Goal: Navigation & Orientation: Find specific page/section

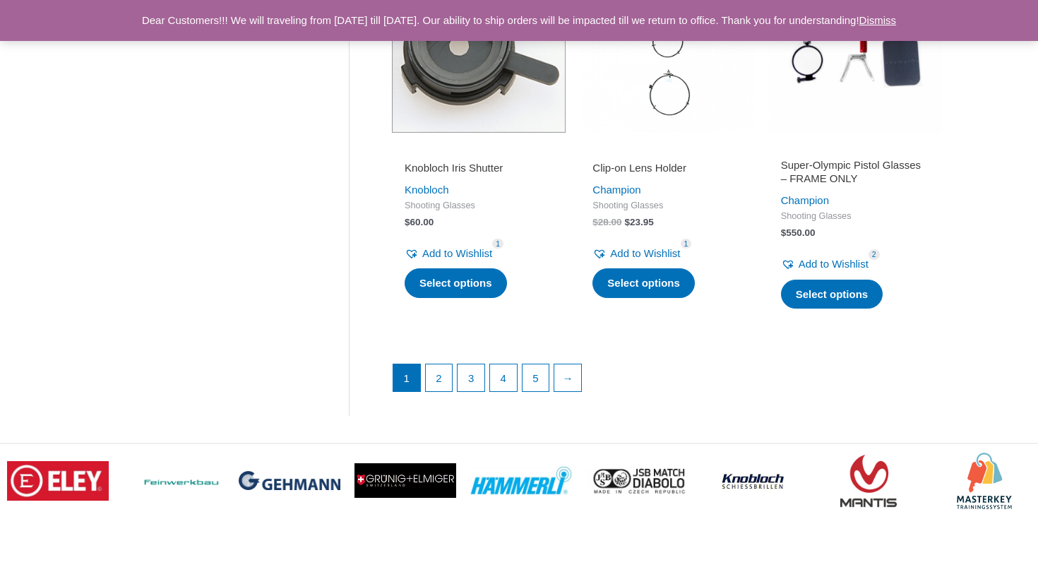
scroll to position [1990, 0]
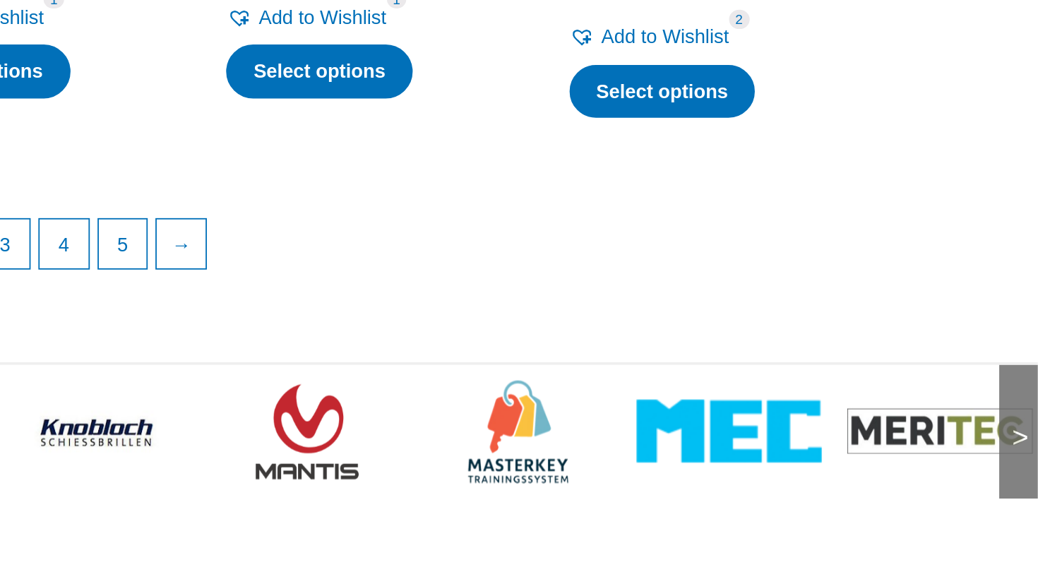
click at [849, 492] on img at bounding box center [869, 474] width 102 height 35
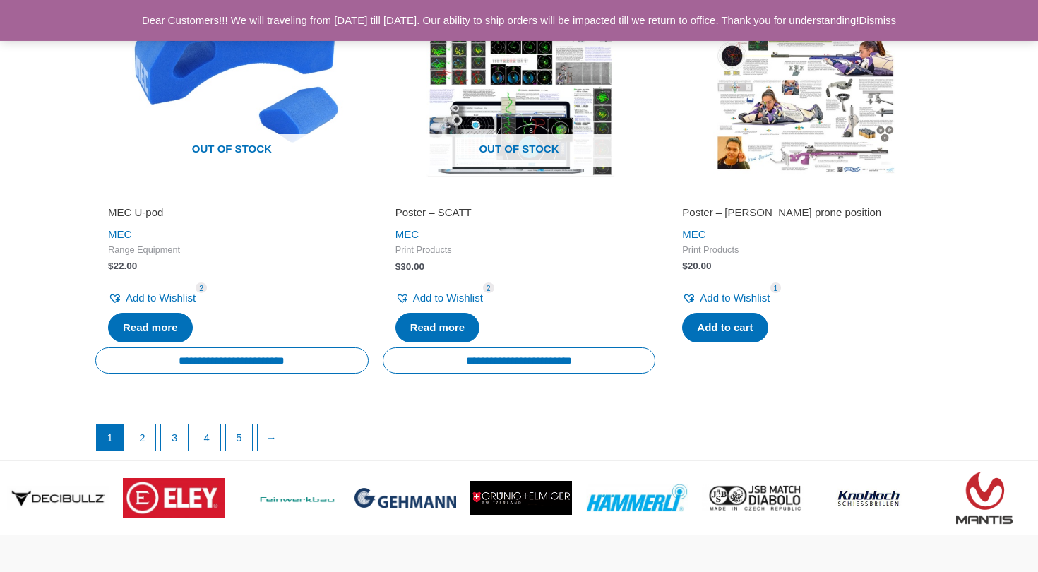
scroll to position [2677, 0]
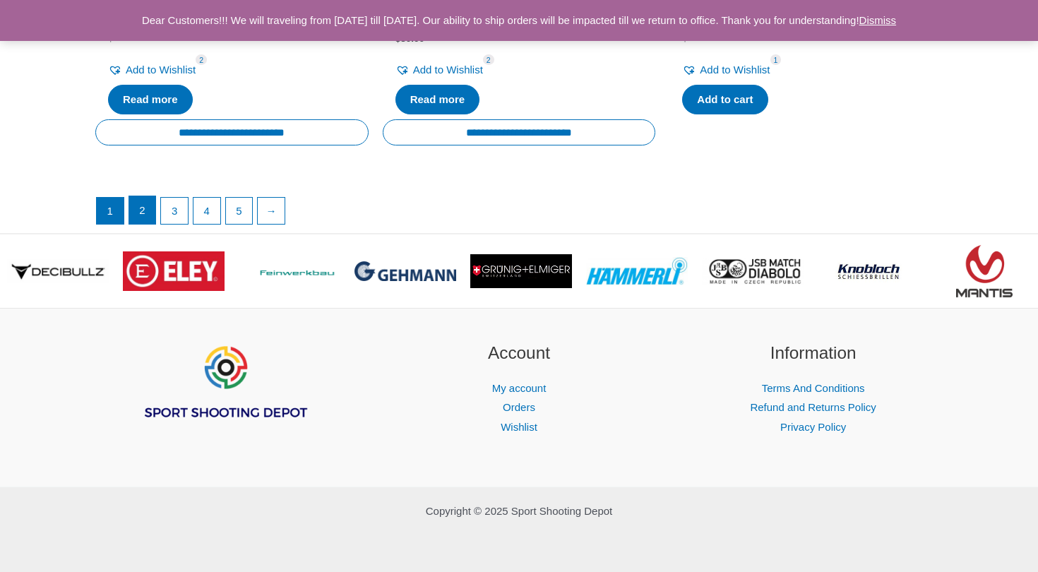
click at [149, 209] on link "2" at bounding box center [142, 210] width 27 height 28
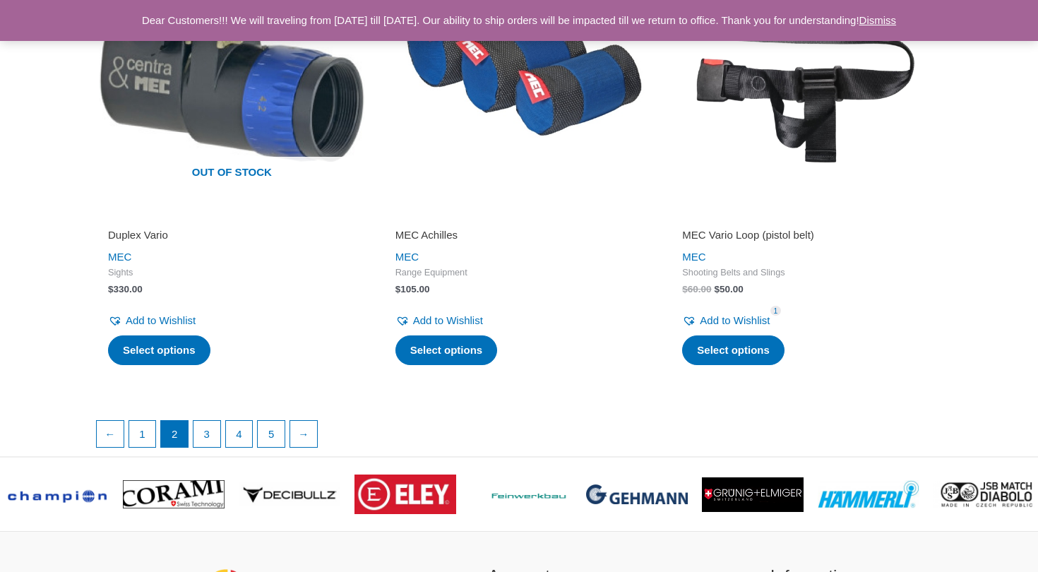
scroll to position [2605, 0]
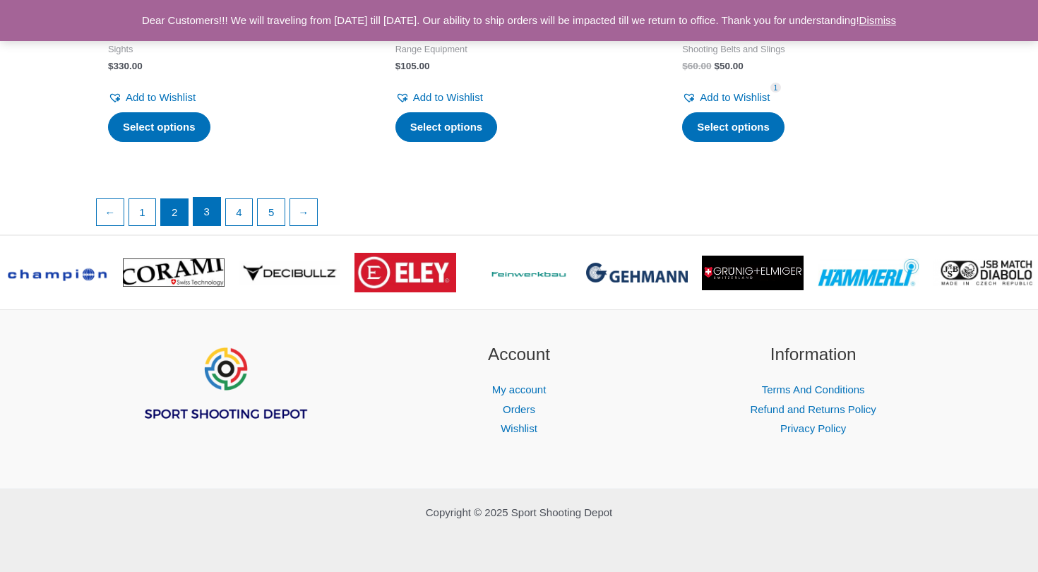
click at [212, 208] on link "3" at bounding box center [206, 212] width 27 height 28
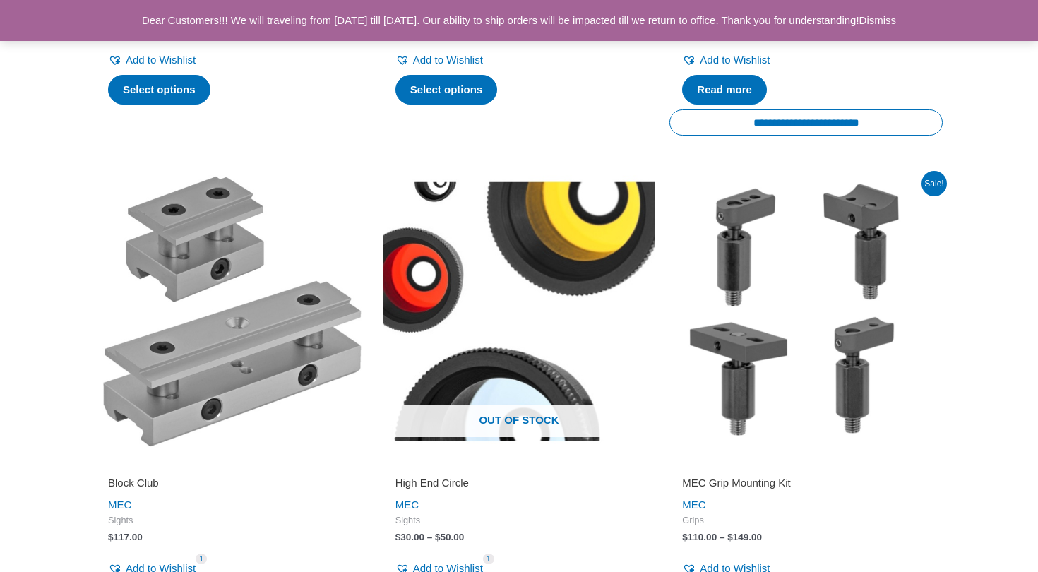
scroll to position [1804, 0]
